Goal: Task Accomplishment & Management: Complete application form

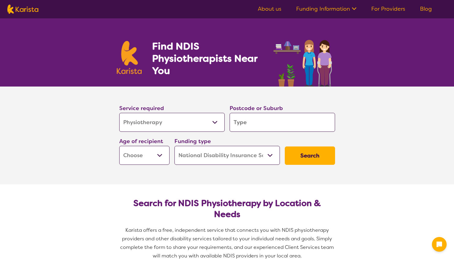
select select "Physiotherapy"
select select "NDIS"
select select "Physiotherapy"
select select "NDIS"
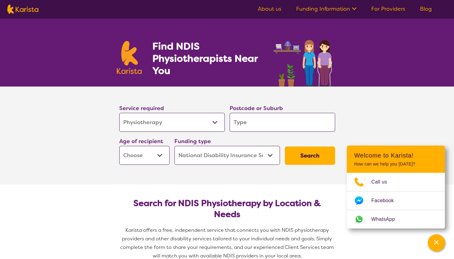
click at [269, 127] on input "search" at bounding box center [281, 122] width 105 height 19
type input "l"
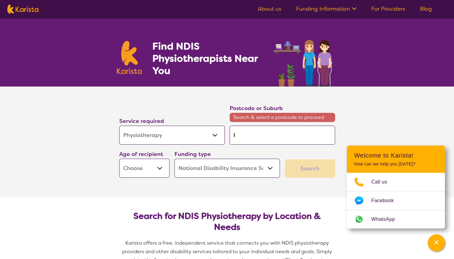
type input "la"
type input "law"
type input "lawt"
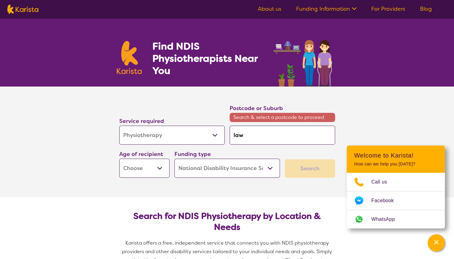
type input "lawt"
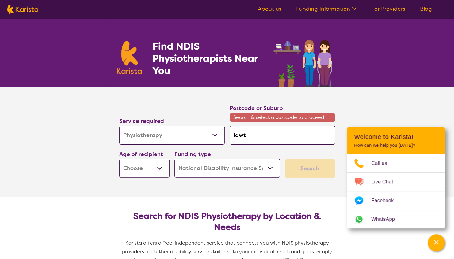
type input "lawto"
type input "[PERSON_NAME]"
click at [301, 133] on input "[PERSON_NAME]" at bounding box center [281, 135] width 105 height 19
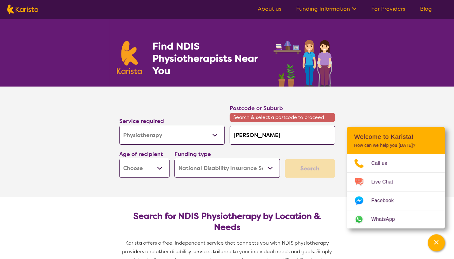
type input "lawto"
type input "[PERSON_NAME]"
type input "lawto"
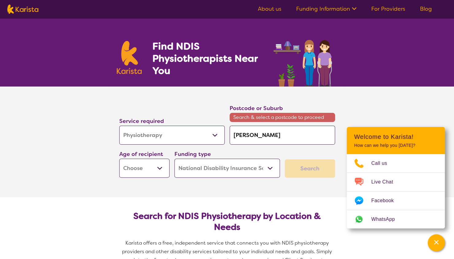
type input "lawto"
type input "lawt"
type input "lawto"
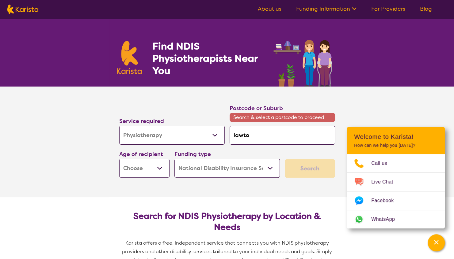
type input "lawt"
type input "law"
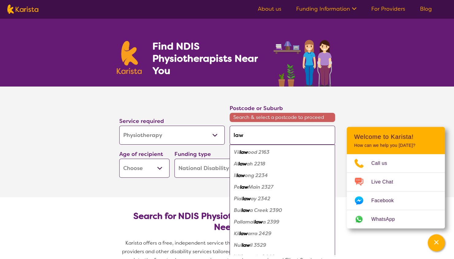
type input "lawt"
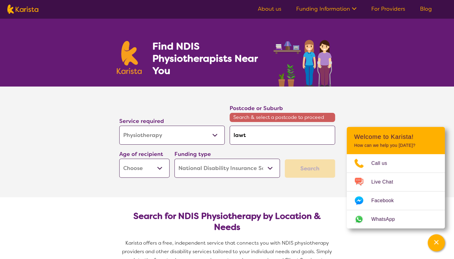
type input "lawto"
type input "[PERSON_NAME]"
type input "lawto"
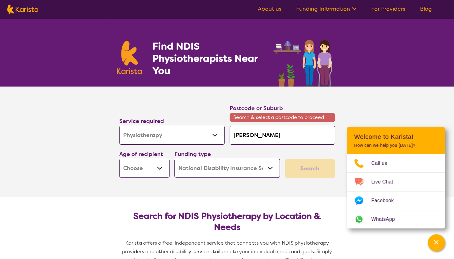
type input "lawto"
type input "lawt"
type input "law"
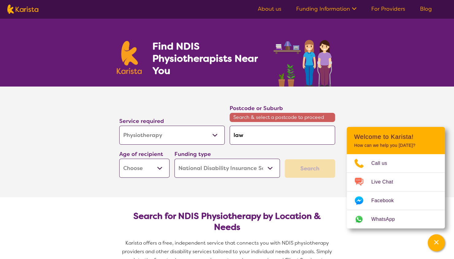
type input "la"
type input "l"
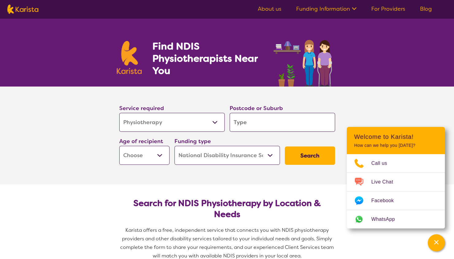
type input "4"
type input "45"
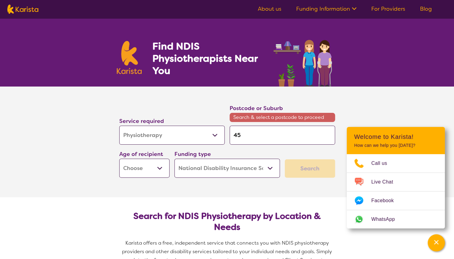
type input "450"
type input "4500"
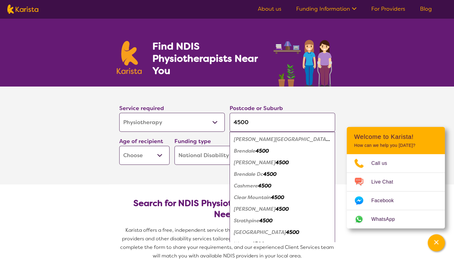
drag, startPoint x: 247, startPoint y: 122, endPoint x: 206, endPoint y: 120, distance: 41.1
click at [206, 120] on div "Service required Allied Health Assistant Assessment ([MEDICAL_DATA] or [MEDICAL…" at bounding box center [227, 134] width 220 height 66
type input "l"
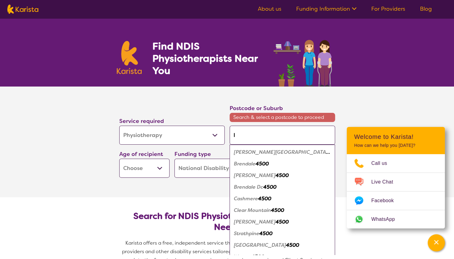
type input "la"
type input "law"
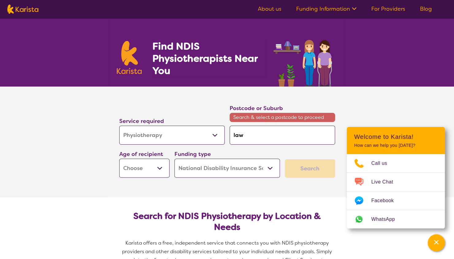
type input "la"
type input "l"
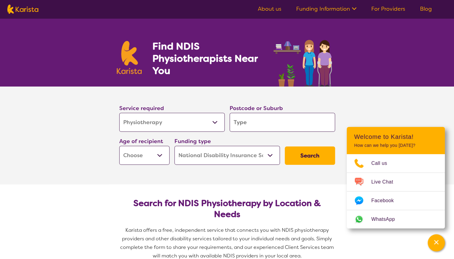
type input "4"
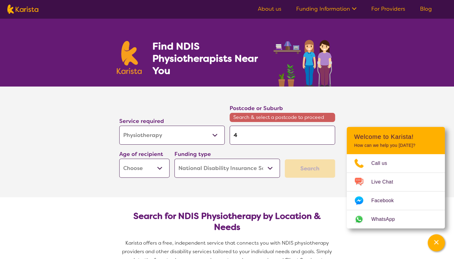
type input "45"
type input "450"
type input "4501"
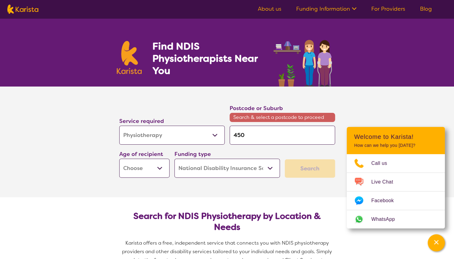
type input "4501"
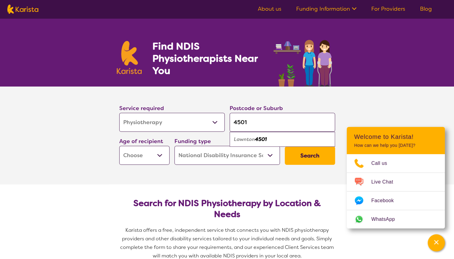
click at [257, 140] on em "4501" at bounding box center [261, 139] width 12 height 6
click at [253, 126] on input "4501" at bounding box center [281, 122] width 105 height 19
type input "450"
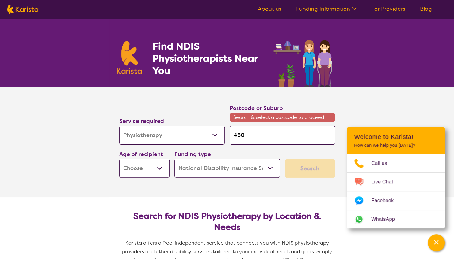
type input "4501"
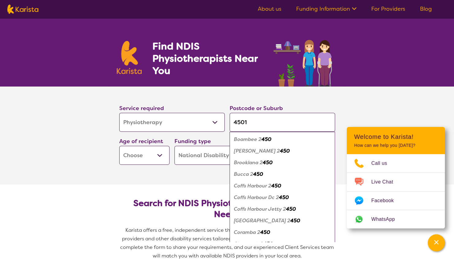
type input "450"
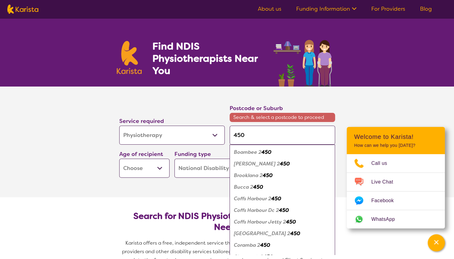
type input "4501"
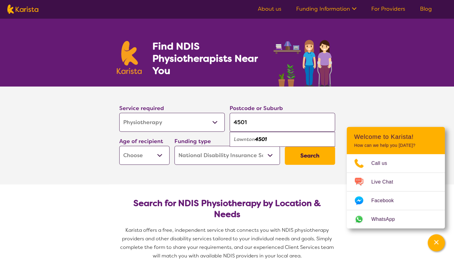
click at [260, 139] on em "4501" at bounding box center [261, 139] width 12 height 6
click at [167, 150] on select "Early Childhood - 0 to 9 Child - 10 to 11 Adolescent - 12 to 17 Adult - 18 to 6…" at bounding box center [144, 155] width 50 height 19
select select "AD"
click at [119, 146] on select "Early Childhood - 0 to 9 Child - 10 to 11 Adolescent - 12 to 17 Adult - 18 to 6…" at bounding box center [144, 155] width 50 height 19
select select "AD"
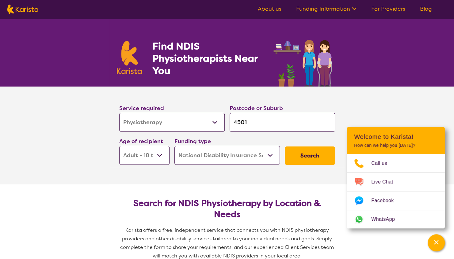
click at [295, 156] on button "Search" at bounding box center [310, 156] width 50 height 18
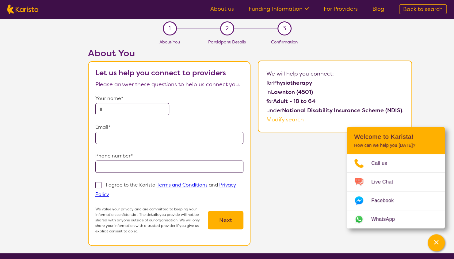
click at [146, 107] on input "text" at bounding box center [132, 109] width 74 height 12
type input "**********"
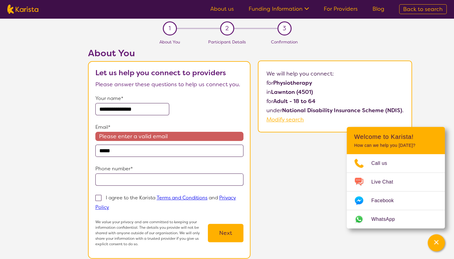
type input "**********"
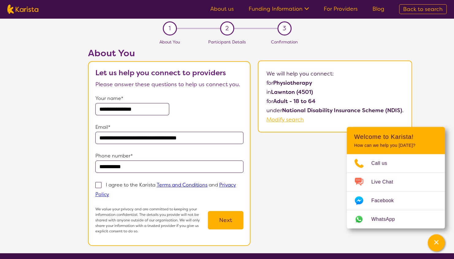
click at [103, 183] on label "I agree to the Karista Terms and Conditions and Privacy Policy" at bounding box center [165, 189] width 141 height 17
click at [109, 192] on input "I agree to the Karista Terms and Conditions and Privacy Policy" at bounding box center [111, 194] width 4 height 4
checkbox input "true"
click at [230, 218] on button "Next" at bounding box center [226, 220] width 36 height 18
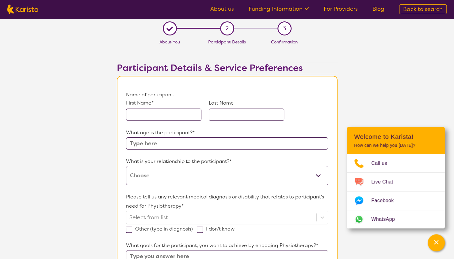
click at [155, 112] on input "text" at bounding box center [163, 115] width 75 height 12
type input "Hayley"
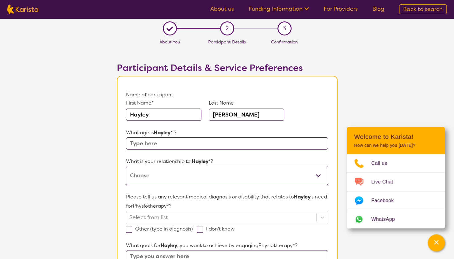
type input "[PERSON_NAME]"
click at [171, 147] on input "text" at bounding box center [227, 144] width 202 height 12
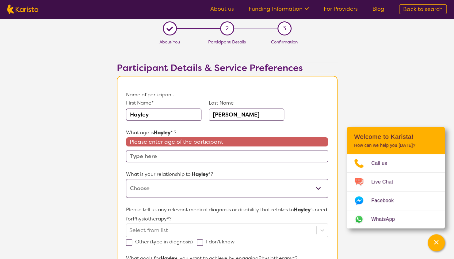
drag, startPoint x: 323, startPoint y: 179, endPoint x: 320, endPoint y: 178, distance: 3.3
click at [320, 178] on div "What is your relationship to [PERSON_NAME] *? This request is for myself I am t…" at bounding box center [227, 184] width 202 height 28
select select "I am their Support Coordinator"
click at [126, 179] on select "This request is for myself I am their parent I am their child I am their spouse…" at bounding box center [227, 188] width 202 height 19
click at [207, 157] on input "text" at bounding box center [227, 156] width 202 height 12
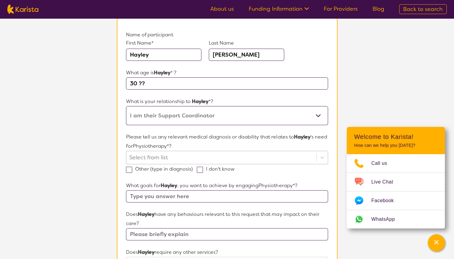
scroll to position [61, 0]
type input "30 ??"
click at [217, 156] on div at bounding box center [220, 156] width 183 height 10
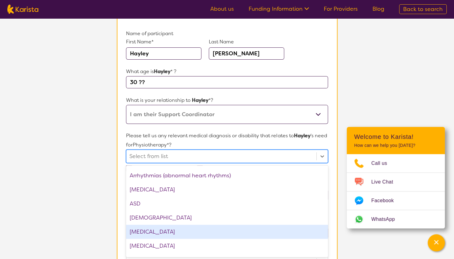
scroll to position [122, 0]
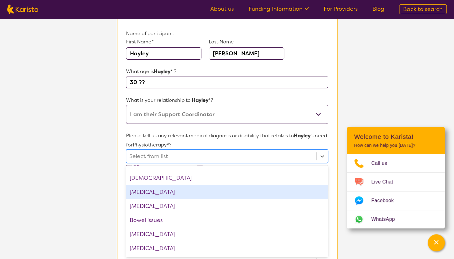
click at [194, 195] on div "[MEDICAL_DATA]" at bounding box center [227, 192] width 202 height 14
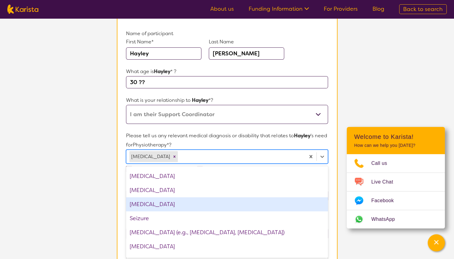
scroll to position [796, 0]
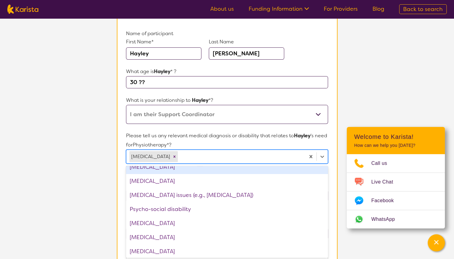
click at [323, 128] on form "Name of participant First Name* [PERSON_NAME] Last Name [PERSON_NAME] What age …" at bounding box center [227, 245] width 202 height 432
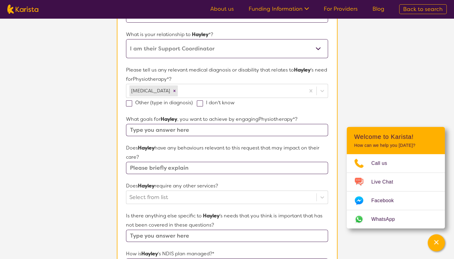
scroll to position [153, 0]
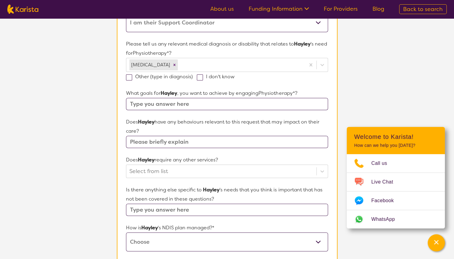
click at [202, 104] on input "text" at bounding box center [227, 104] width 202 height 12
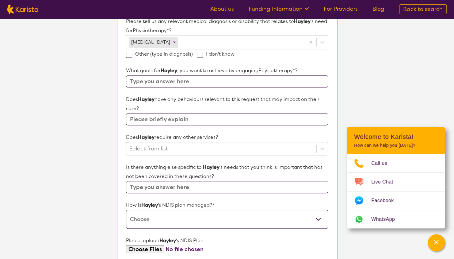
scroll to position [184, 0]
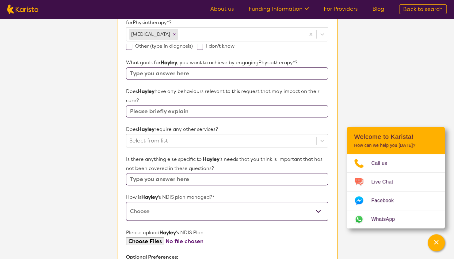
click at [198, 110] on div "Does [PERSON_NAME] have any behaviours relevant to this request that may impact…" at bounding box center [227, 102] width 202 height 31
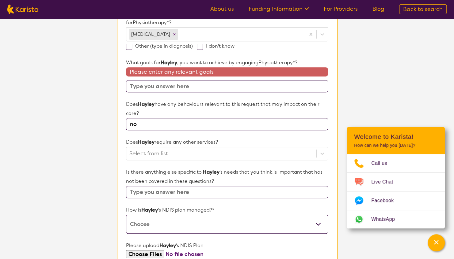
type input "no"
drag, startPoint x: 205, startPoint y: 85, endPoint x: 203, endPoint y: 83, distance: 3.3
click at [204, 85] on input "text" at bounding box center [227, 86] width 202 height 12
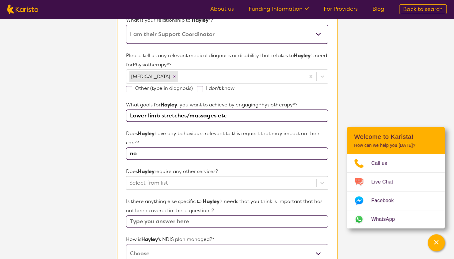
scroll to position [122, 0]
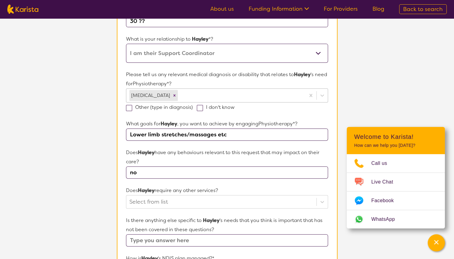
type input "Lower limb stretches/massages etc"
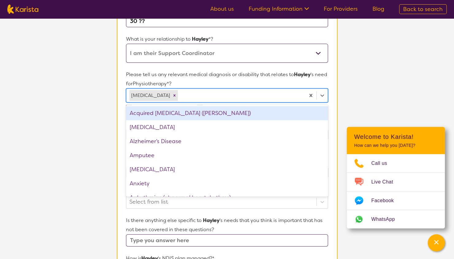
click at [220, 95] on div at bounding box center [240, 95] width 123 height 10
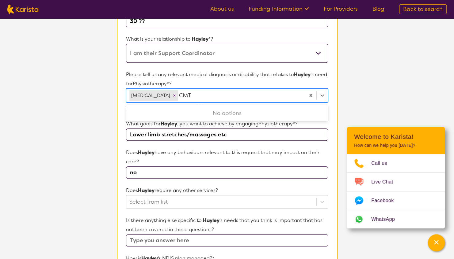
type input "CMT"
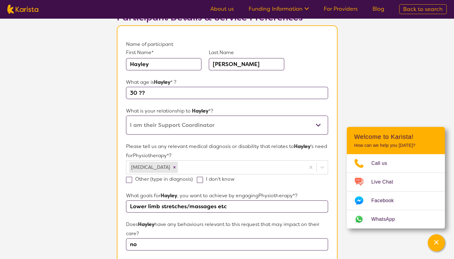
scroll to position [50, 0]
click at [238, 165] on div "[MEDICAL_DATA]" at bounding box center [215, 167] width 179 height 13
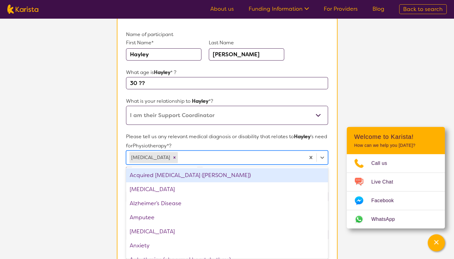
scroll to position [62, 0]
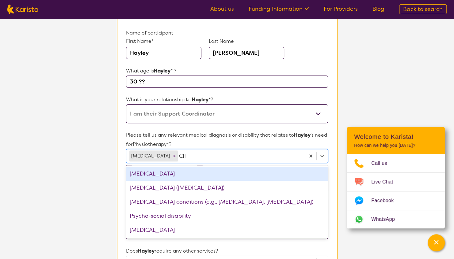
type input "C"
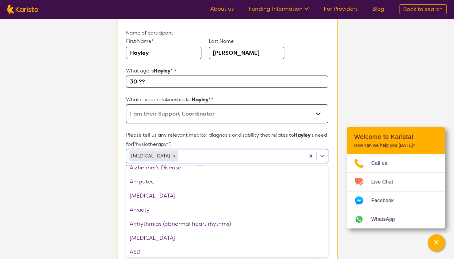
scroll to position [0, 0]
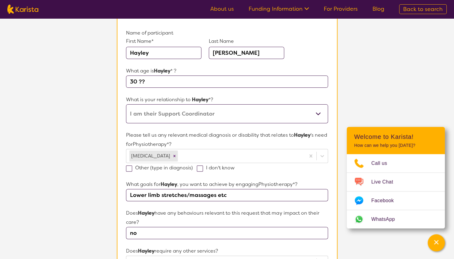
click at [252, 134] on p "Please tell us any relevant medical diagnosis or disability that relates to [PE…" at bounding box center [227, 140] width 202 height 18
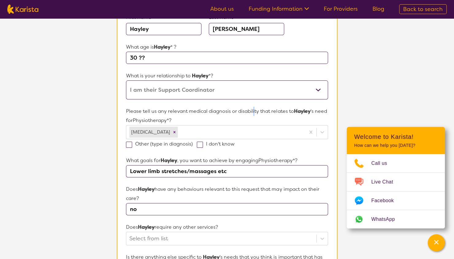
scroll to position [154, 0]
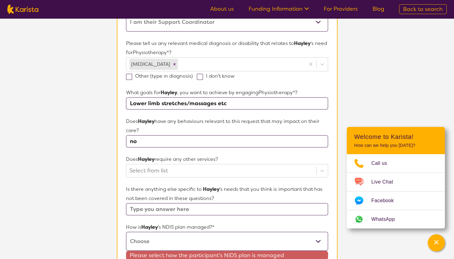
click at [128, 102] on input "Lower limb stretches/massages etc" at bounding box center [227, 103] width 202 height 12
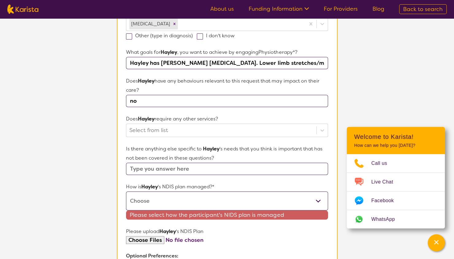
scroll to position [215, 0]
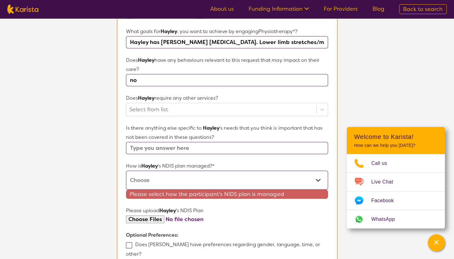
type input "Hayley has [PERSON_NAME] [MEDICAL_DATA]. Lower limb stretches/massages etc"
click at [189, 112] on div at bounding box center [220, 109] width 183 height 10
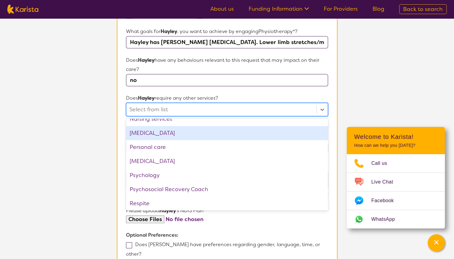
scroll to position [184, 0]
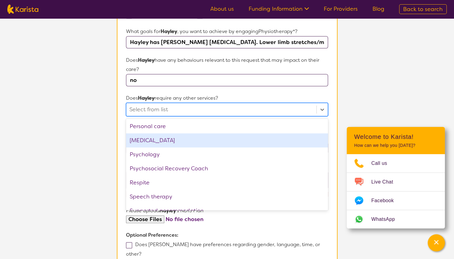
click at [172, 143] on div "[MEDICAL_DATA]" at bounding box center [227, 141] width 202 height 14
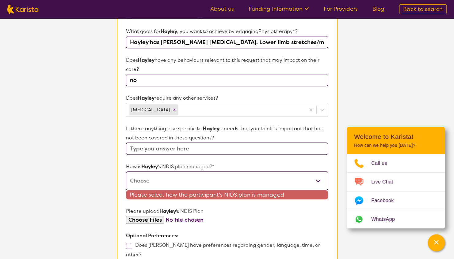
click at [322, 224] on form "Name of participant First Name* [PERSON_NAME] Last Name [PERSON_NAME] What age …" at bounding box center [227, 96] width 202 height 442
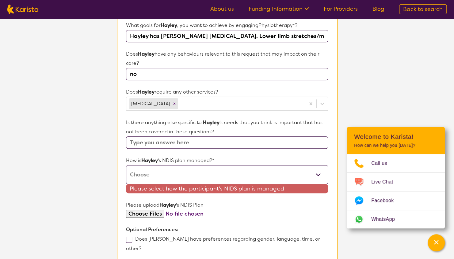
scroll to position [245, 0]
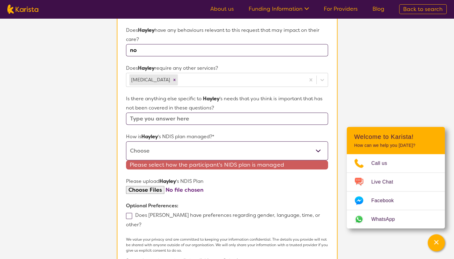
click at [190, 120] on input "text" at bounding box center [227, 119] width 202 height 12
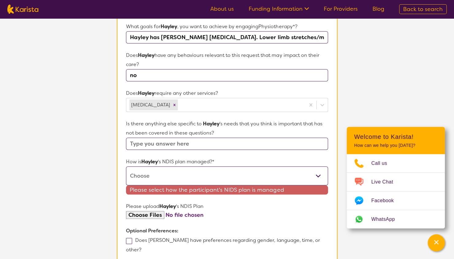
scroll to position [276, 0]
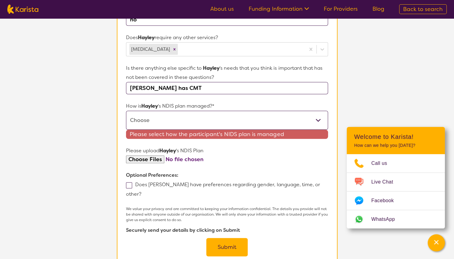
type input "[PERSON_NAME] has CMT"
click at [196, 119] on select "Self-managed NDIS plan Managed by a registered plan management provider (not th…" at bounding box center [227, 120] width 202 height 19
select select "Plan Managed"
click at [126, 111] on select "Self-managed NDIS plan Managed by a registered plan management provider (not th…" at bounding box center [227, 120] width 202 height 19
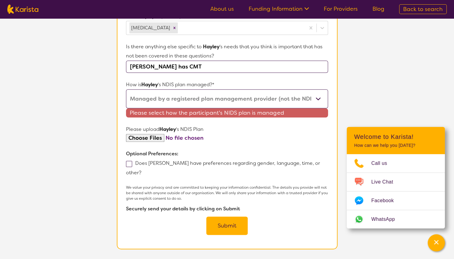
scroll to position [306, 0]
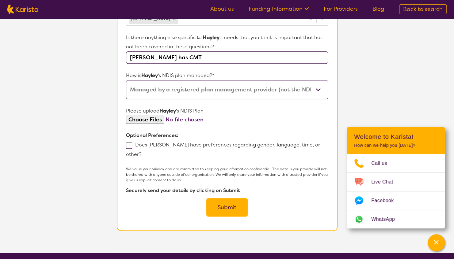
click at [152, 128] on form "Name of participant First Name* [PERSON_NAME] Last Name [PERSON_NAME] What age …" at bounding box center [227, 0] width 202 height 433
click at [153, 117] on input "file" at bounding box center [227, 120] width 202 height 8
type input "C:\fakepath\Screenshot [DATE] 115530.png"
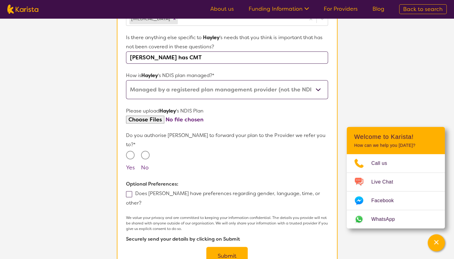
click at [132, 151] on input "Yes" at bounding box center [130, 155] width 9 height 9
radio input "true"
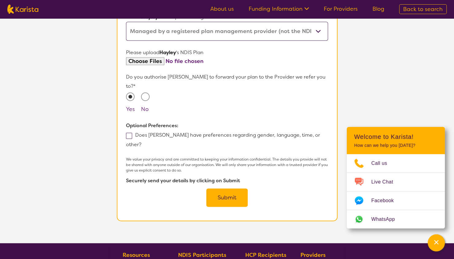
scroll to position [367, 0]
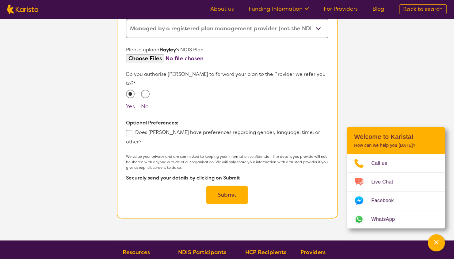
click at [130, 130] on span at bounding box center [129, 133] width 6 height 6
click at [141, 140] on input "Does [PERSON_NAME] have preferences regarding gender, language, time, or other?" at bounding box center [143, 142] width 4 height 4
checkbox input "true"
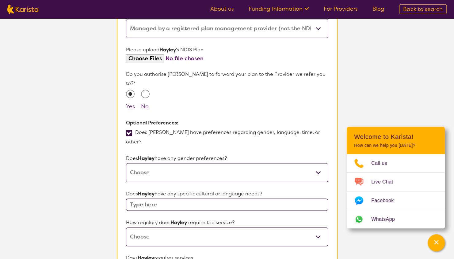
click at [197, 163] on select "[DEMOGRAPHIC_DATA] [DEMOGRAPHIC_DATA] Other No Preference" at bounding box center [227, 172] width 202 height 19
select select "No preference"
click at [126, 163] on select "[DEMOGRAPHIC_DATA] [DEMOGRAPHIC_DATA] Other No Preference" at bounding box center [227, 172] width 202 height 19
click at [183, 228] on select "Daily Twice a week Weekly Every fortnight Monthly Other" at bounding box center [227, 237] width 202 height 19
select select "Every fortnight"
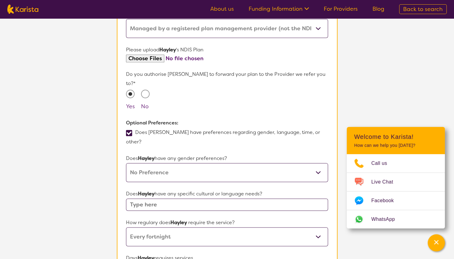
click at [126, 228] on select "Daily Twice a week Weekly Every fortnight Monthly Other" at bounding box center [227, 237] width 202 height 19
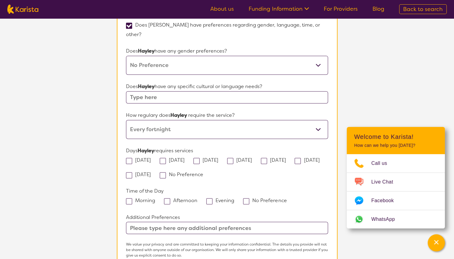
scroll to position [490, 0]
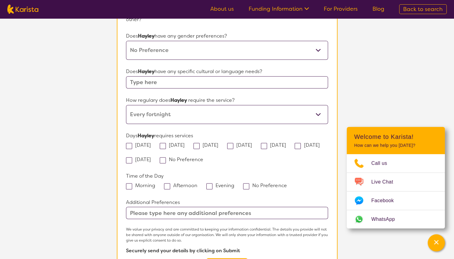
click at [214, 207] on input "text" at bounding box center [227, 213] width 202 height 12
type input "At home services only please."
